Goal: Task Accomplishment & Management: Manage account settings

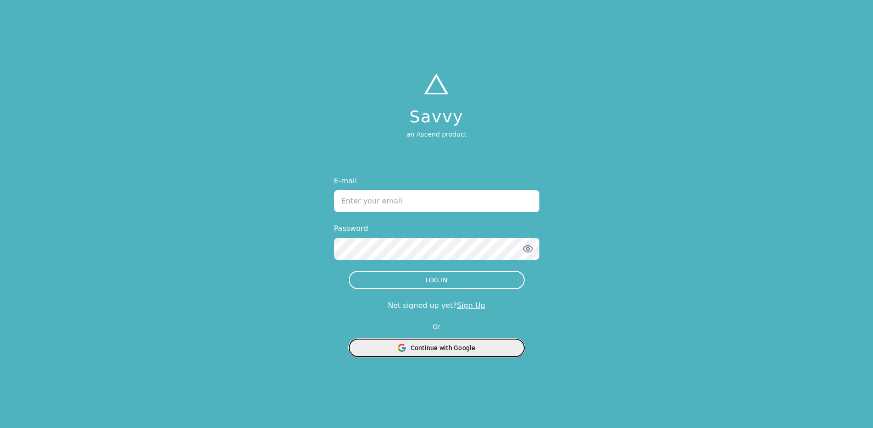
click at [423, 345] on span "Continue with Google" at bounding box center [442, 347] width 65 height 9
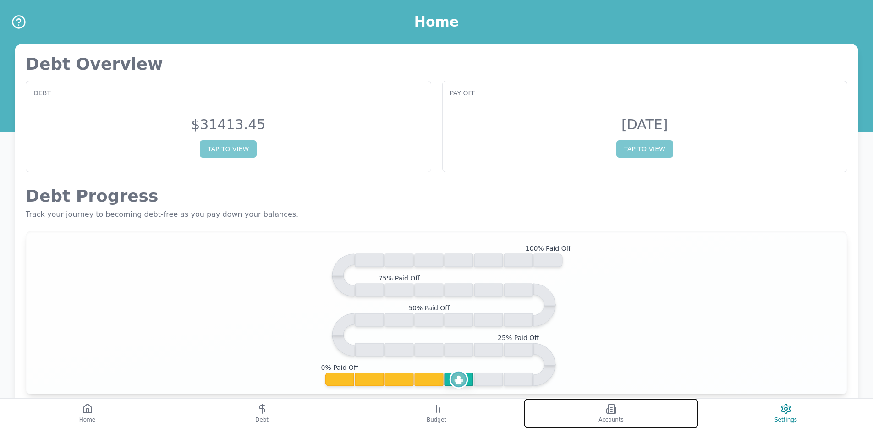
click at [573, 405] on button "Accounts" at bounding box center [611, 413] width 175 height 29
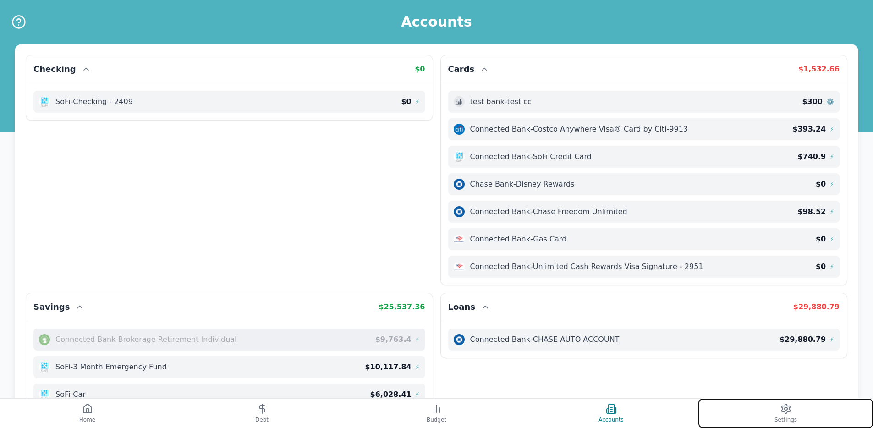
click at [728, 410] on button "Settings" at bounding box center [785, 413] width 175 height 29
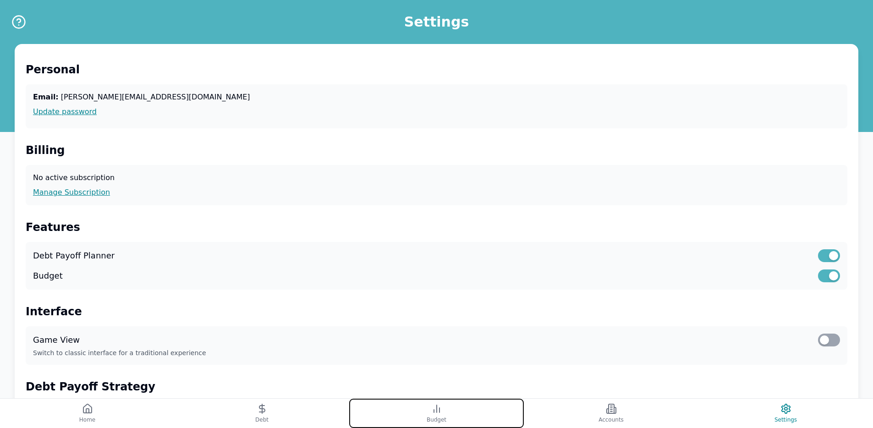
click at [408, 408] on button "Budget" at bounding box center [436, 413] width 175 height 29
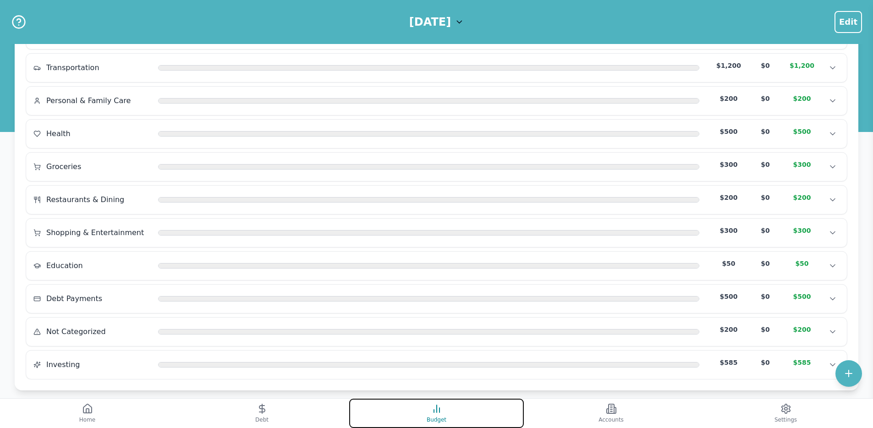
scroll to position [146, 0]
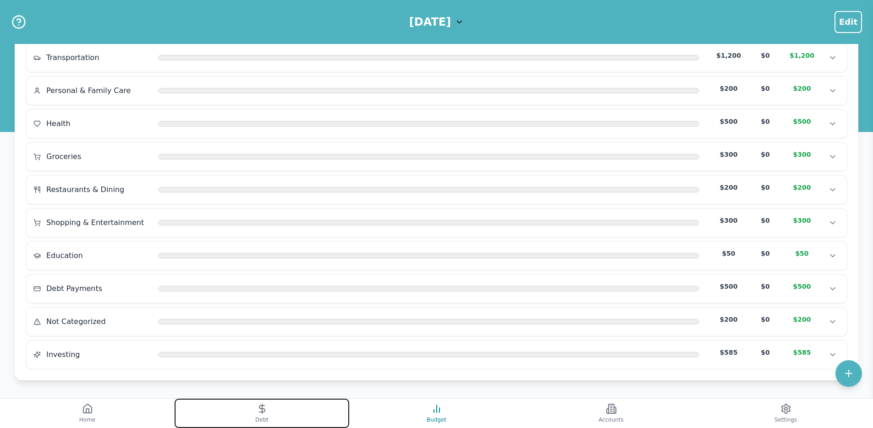
click at [295, 421] on button "Debt" at bounding box center [262, 413] width 175 height 29
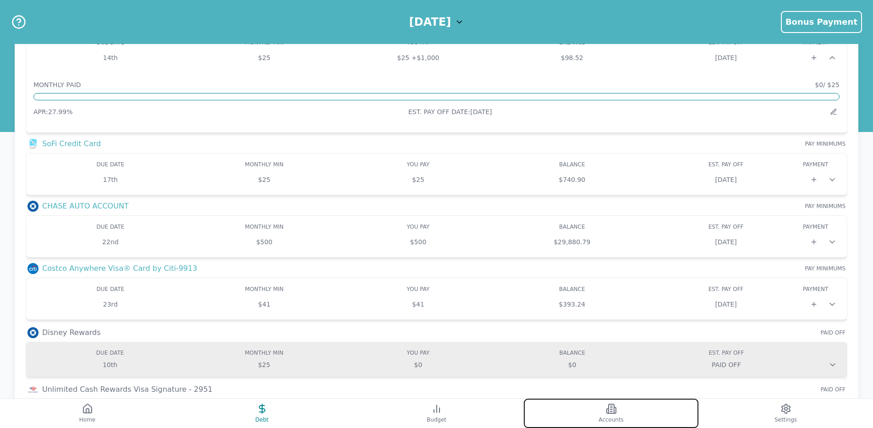
click at [616, 416] on span "Accounts" at bounding box center [610, 419] width 25 height 7
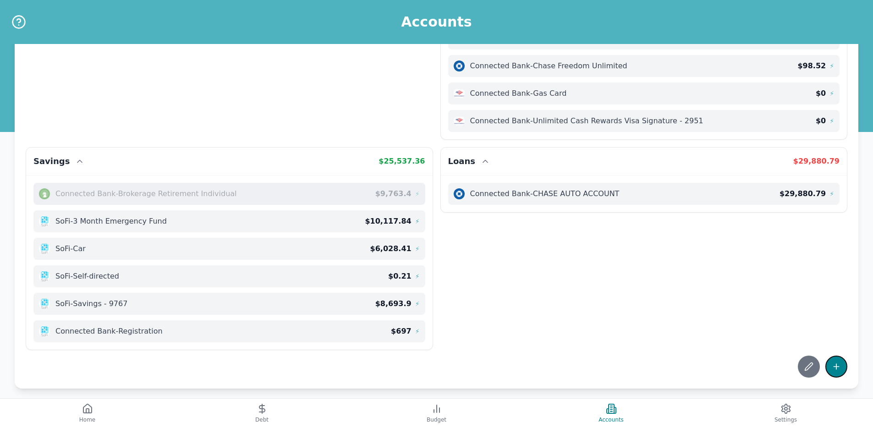
click at [841, 357] on button at bounding box center [836, 366] width 22 height 22
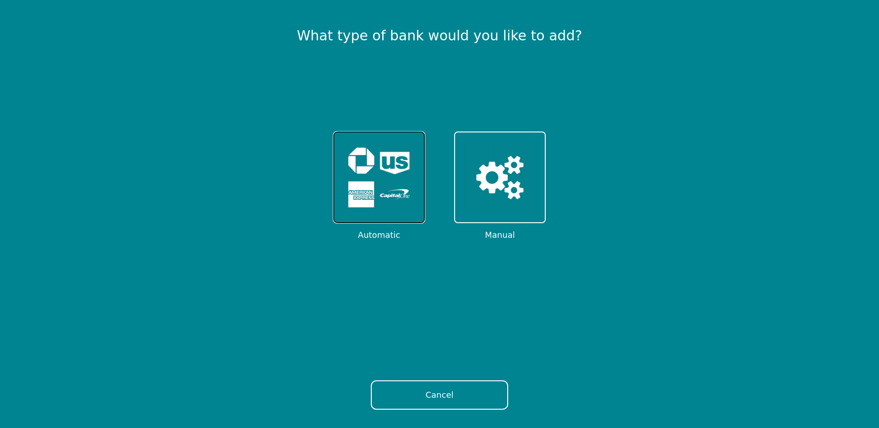
click at [373, 190] on img at bounding box center [379, 177] width 71 height 71
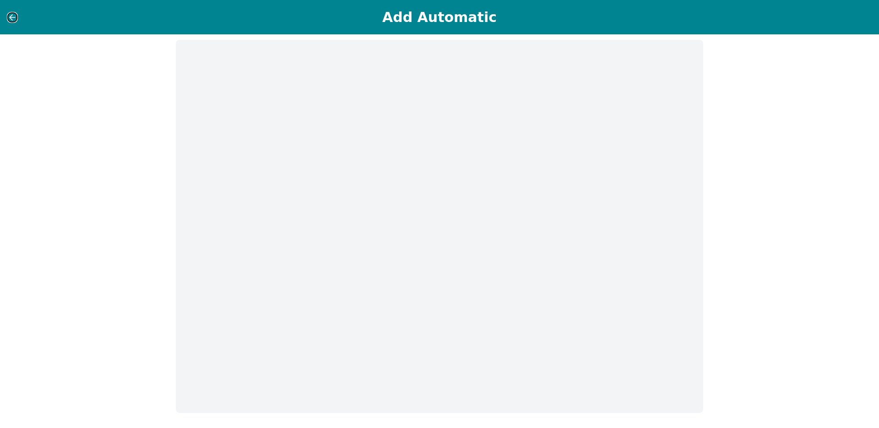
click at [11, 22] on icon at bounding box center [12, 17] width 9 height 9
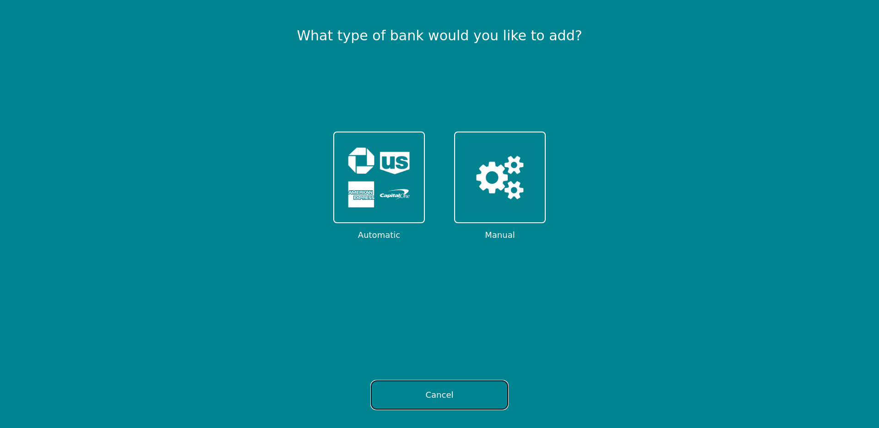
click at [489, 393] on button "Cancel" at bounding box center [439, 394] width 137 height 29
